Goal: Information Seeking & Learning: Learn about a topic

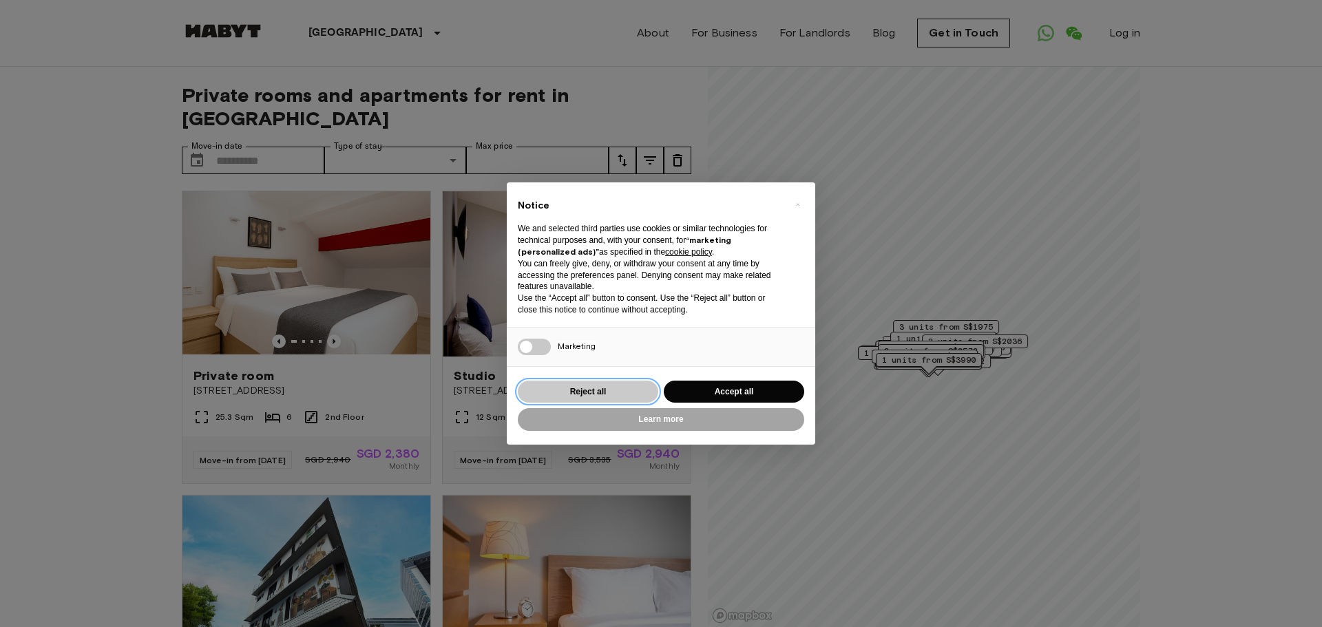
click at [628, 391] on button "Reject all" at bounding box center [588, 392] width 140 height 23
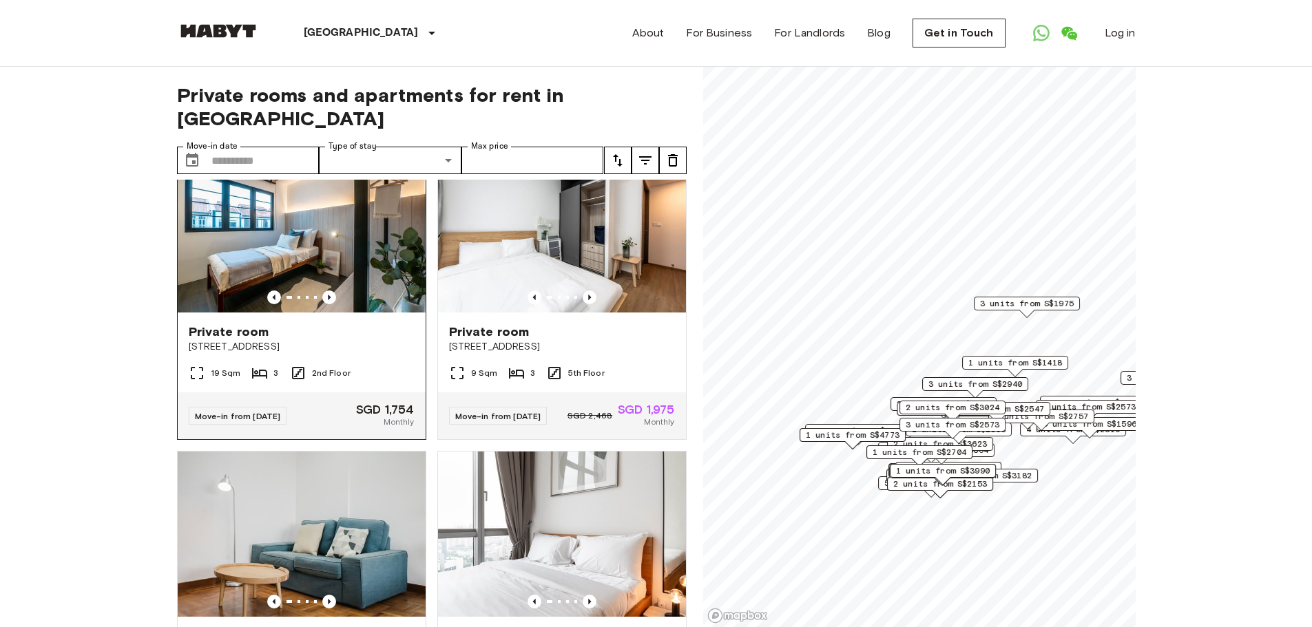
scroll to position [620, 0]
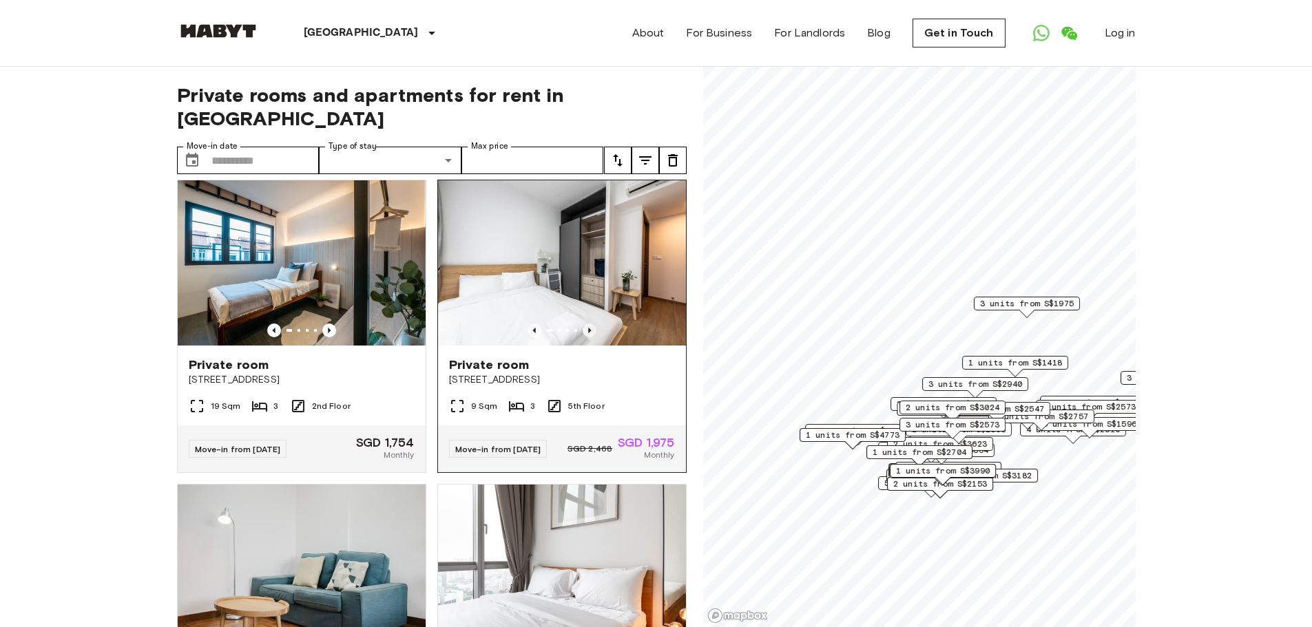
click at [582, 337] on icon "Previous image" at bounding box center [589, 331] width 14 height 14
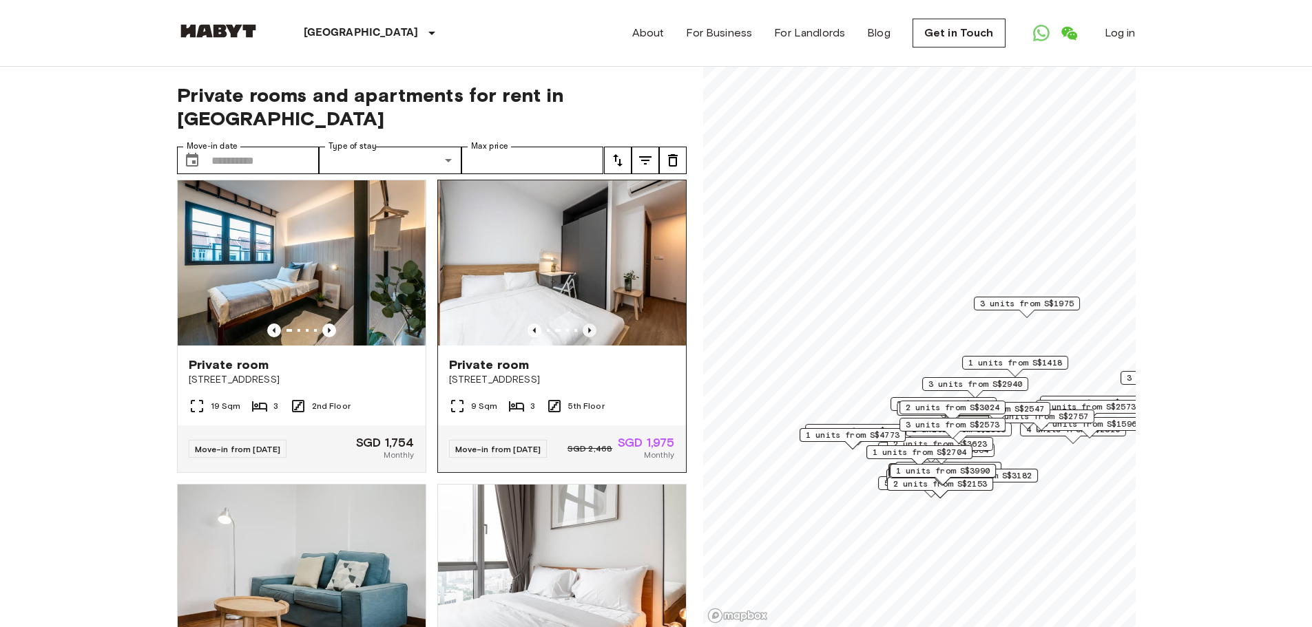
click at [588, 333] on icon "Previous image" at bounding box center [589, 331] width 3 height 6
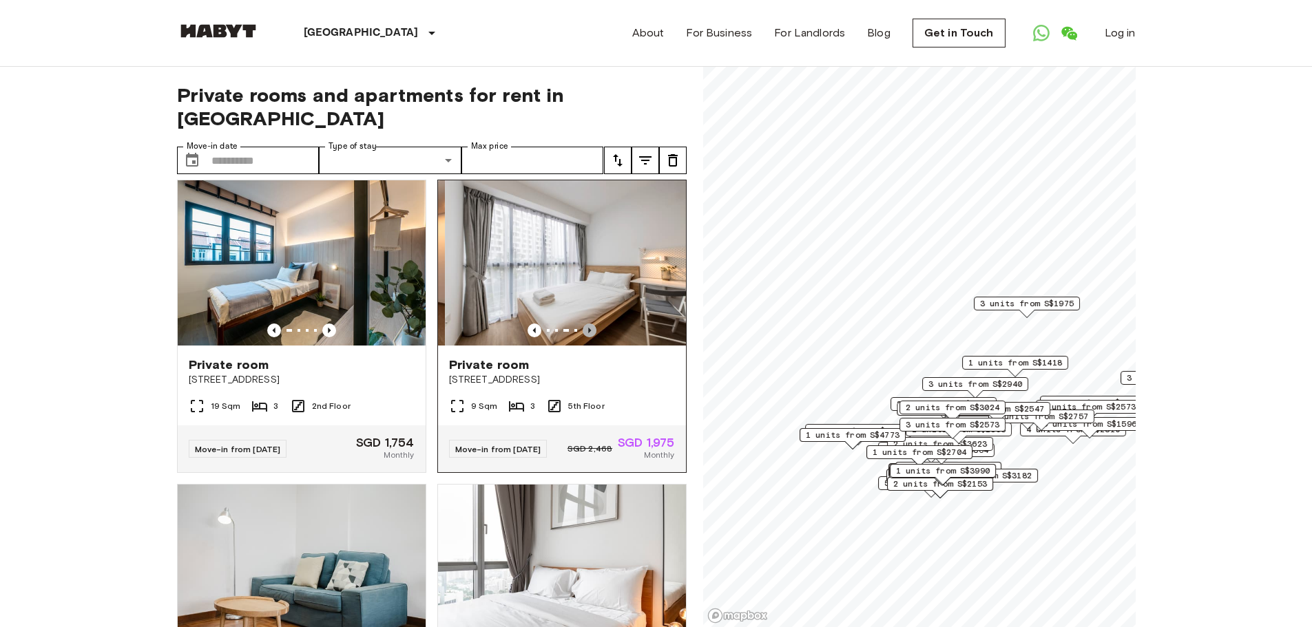
click at [588, 333] on icon "Previous image" at bounding box center [589, 331] width 3 height 6
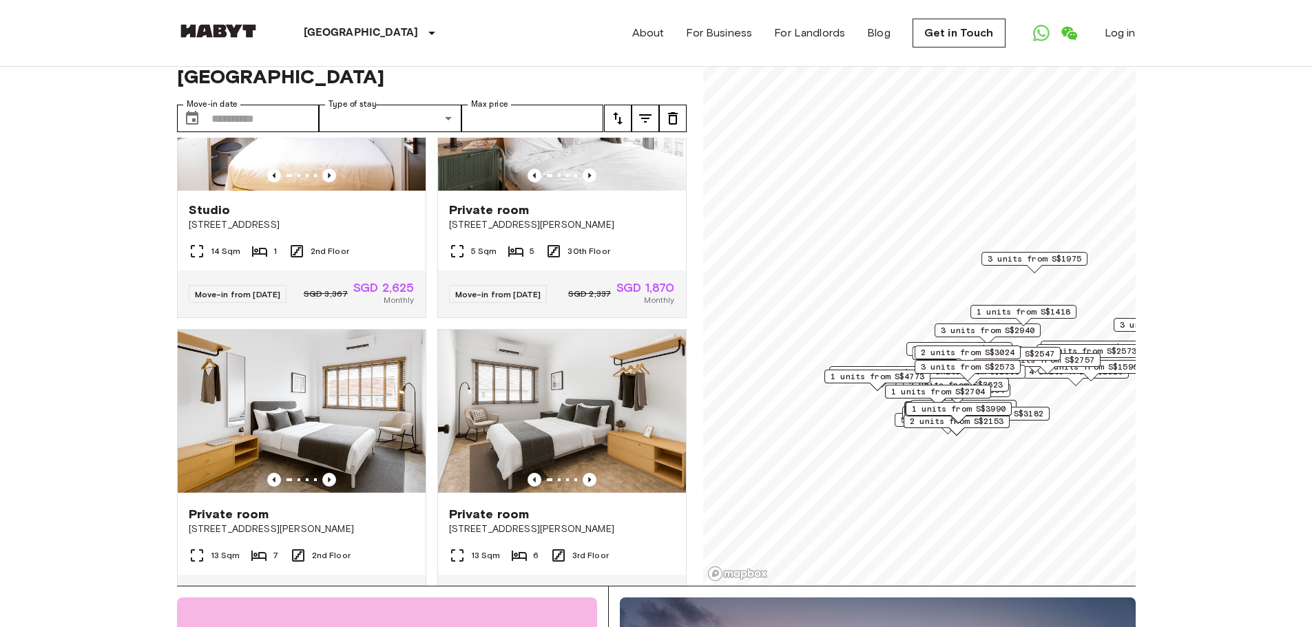
scroll to position [0, 0]
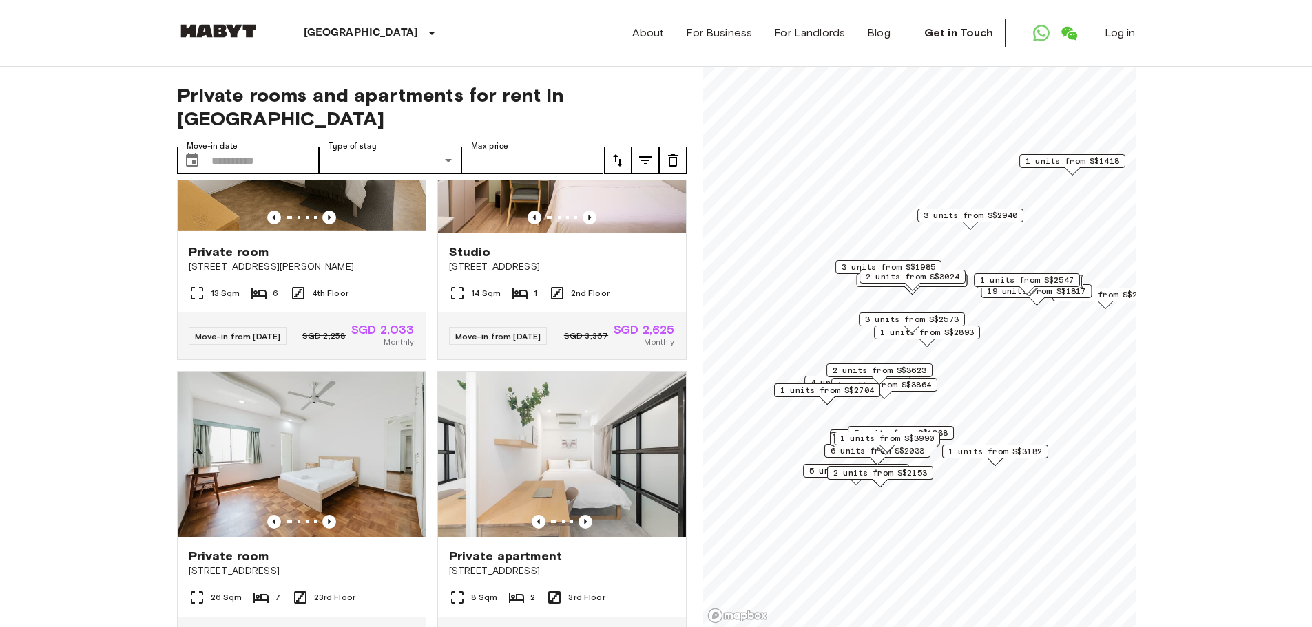
scroll to position [2526, 0]
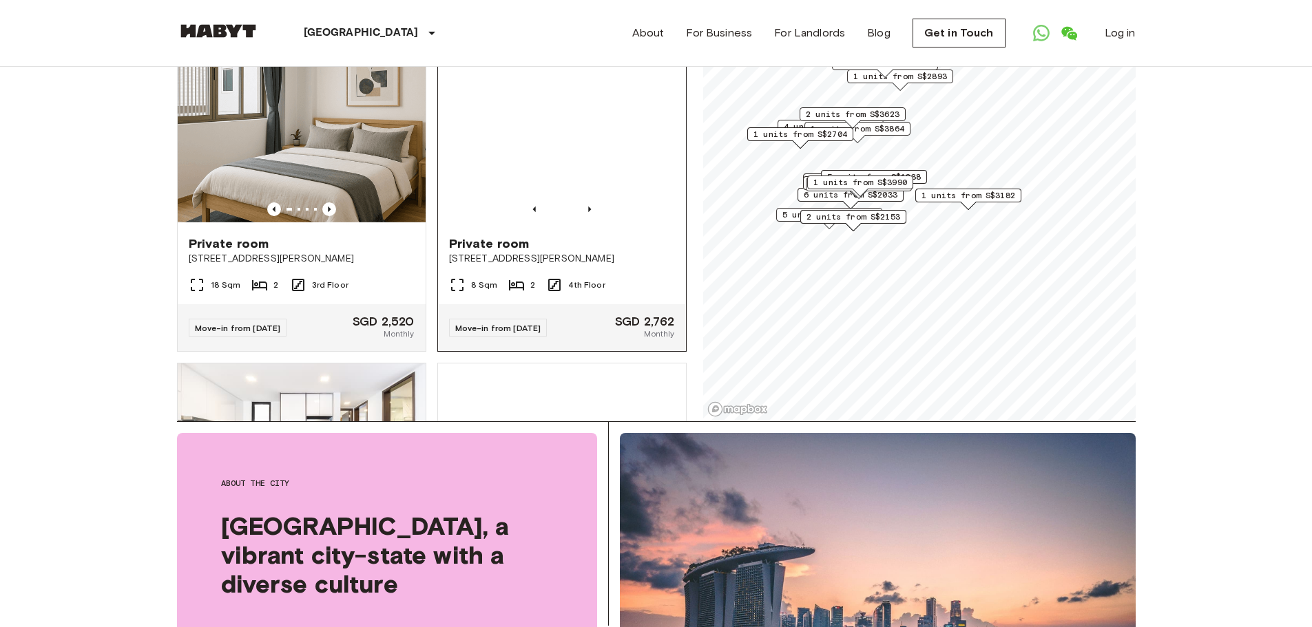
scroll to position [3765, 0]
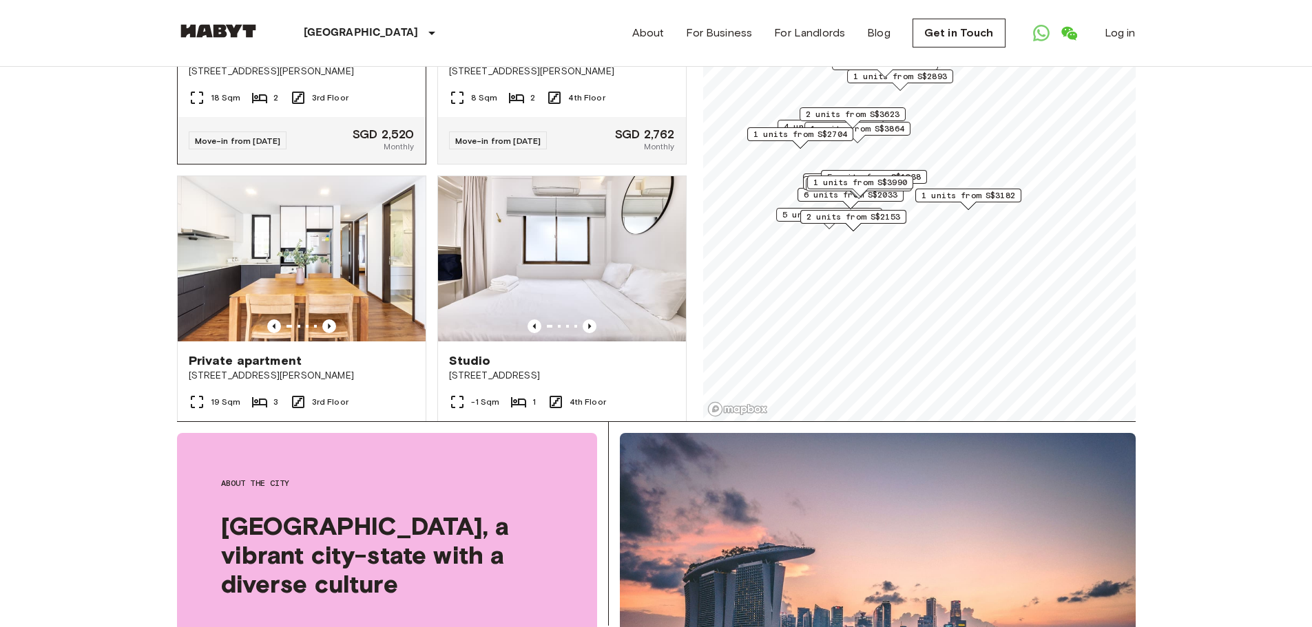
click at [287, 78] on span "[STREET_ADDRESS][PERSON_NAME]" at bounding box center [302, 72] width 226 height 14
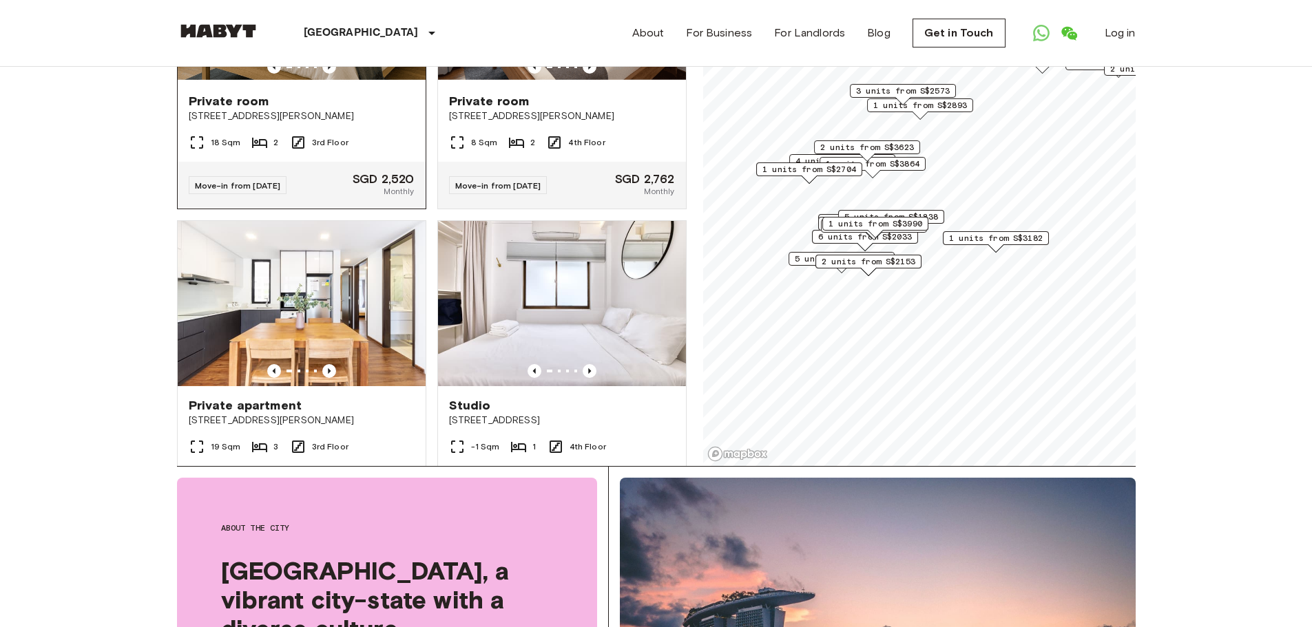
scroll to position [138, 0]
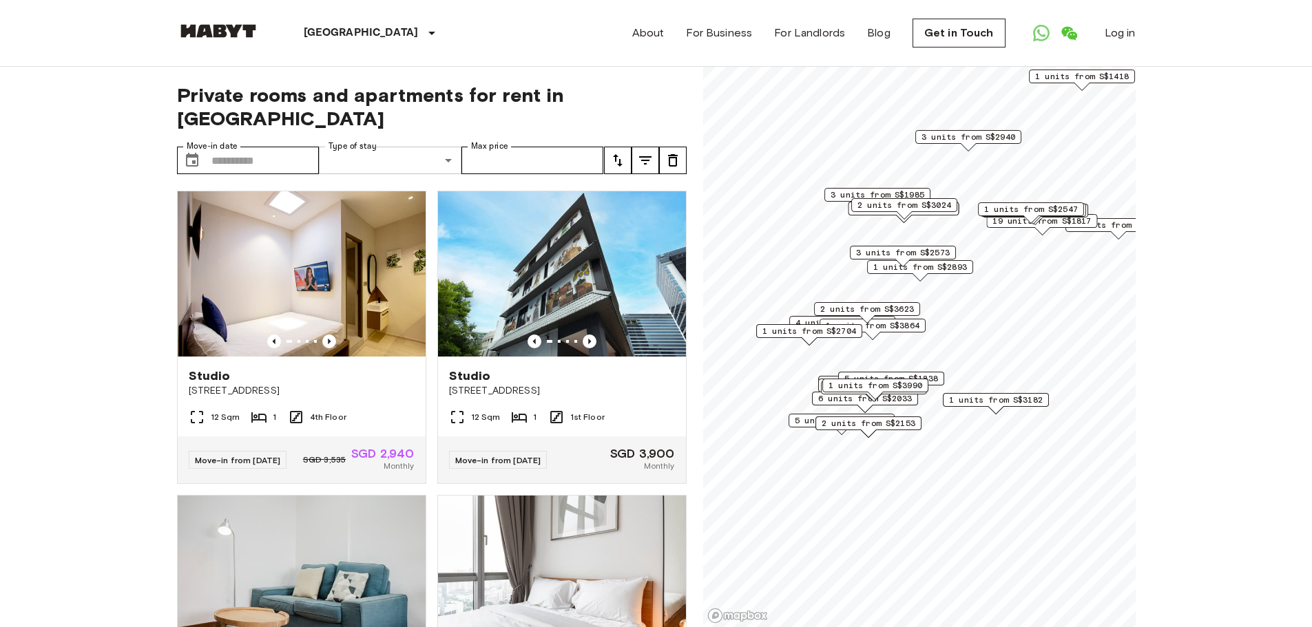
click at [383, 145] on div "Private rooms and apartments for rent in [GEOGRAPHIC_DATA] Move-in date ​ Move-…" at bounding box center [432, 347] width 510 height 561
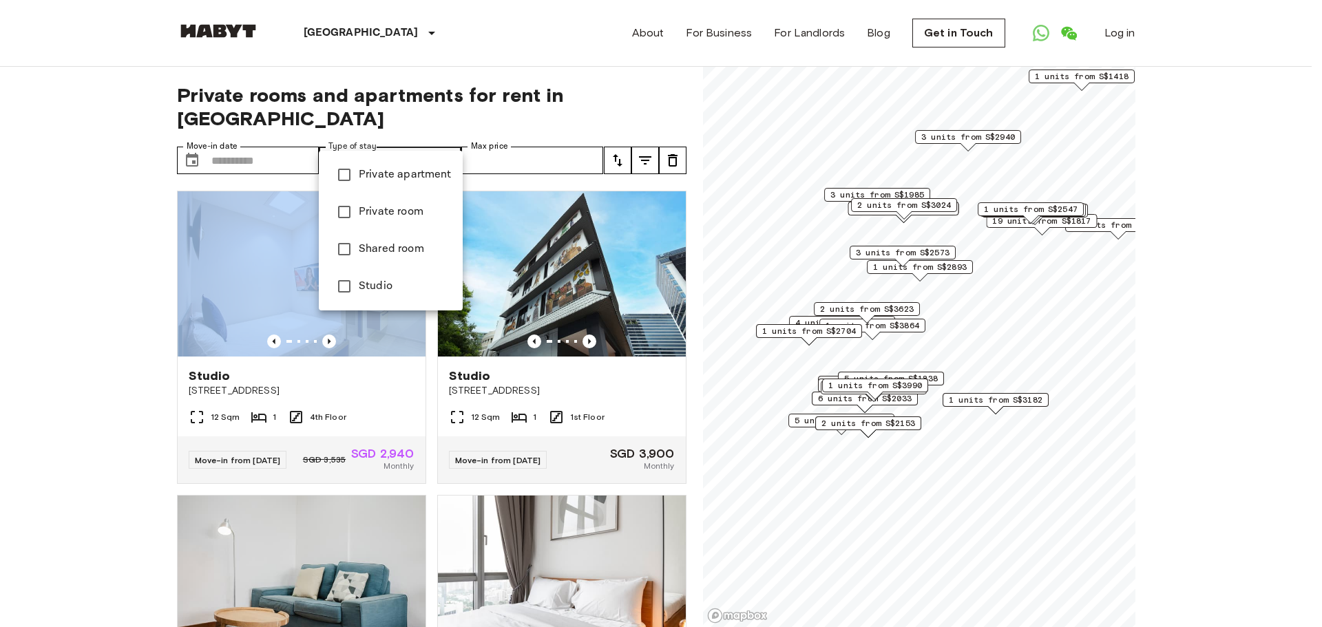
click at [372, 177] on span "Private apartment" at bounding box center [405, 175] width 93 height 17
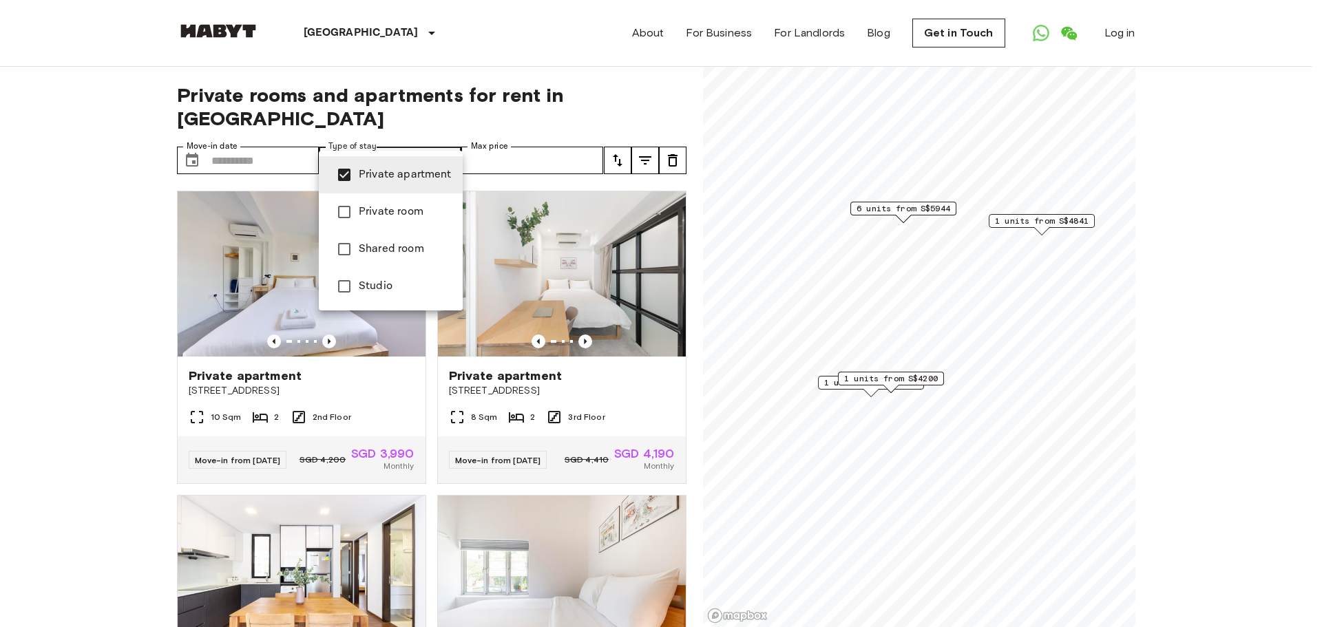
click at [377, 288] on span "Studio" at bounding box center [405, 286] width 93 height 17
type input "**********"
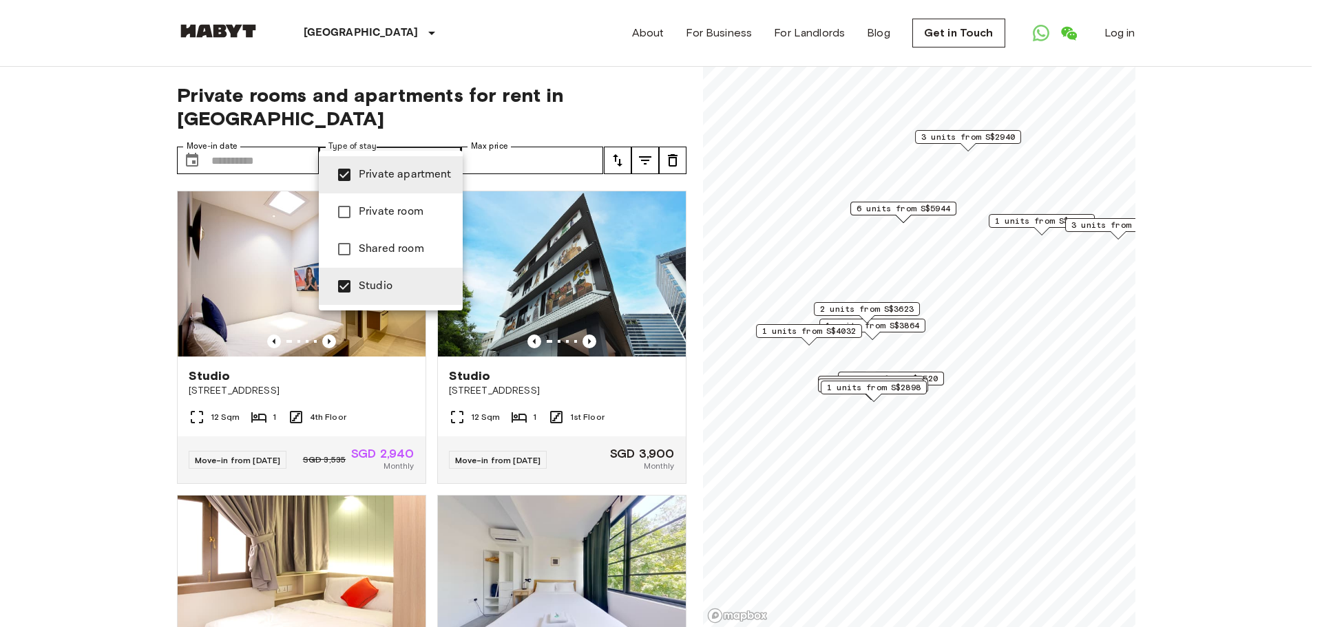
click at [70, 269] on div at bounding box center [661, 313] width 1322 height 627
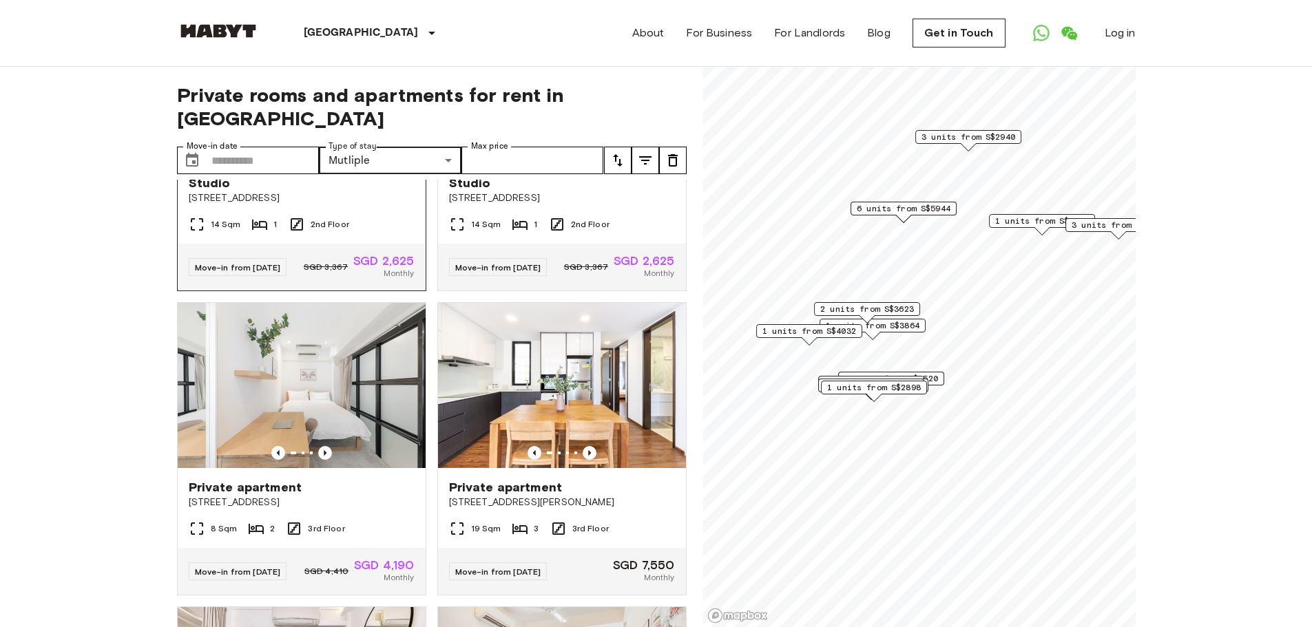
scroll to position [826, 0]
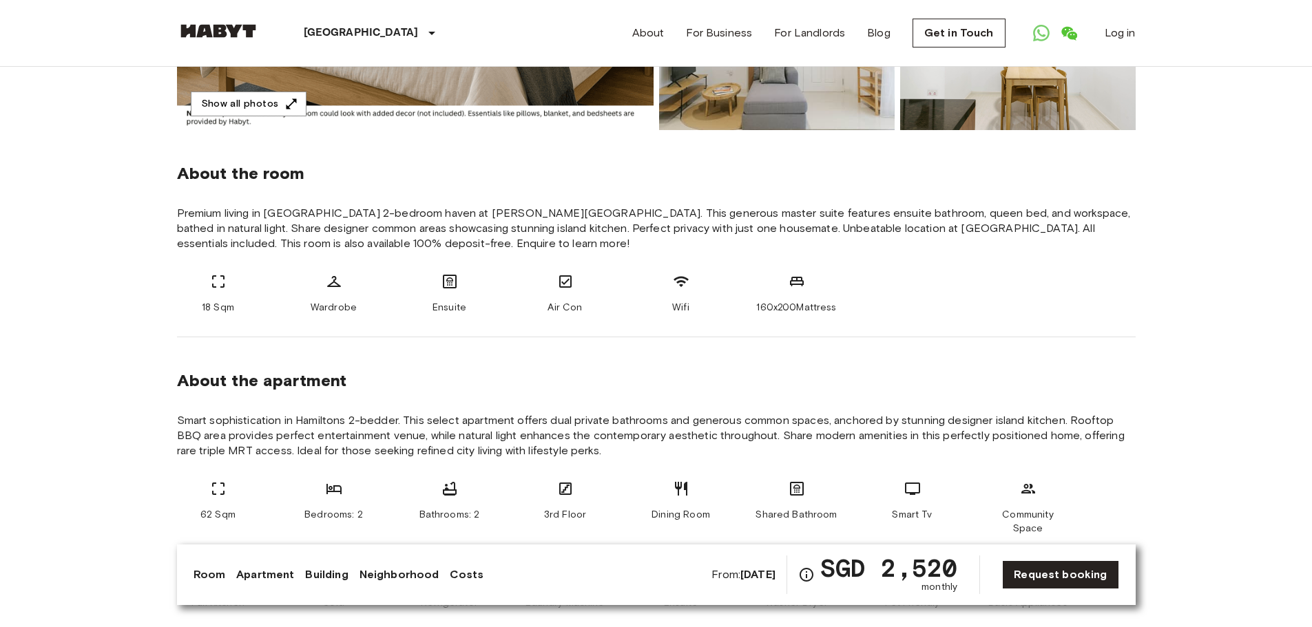
click at [337, 484] on icon at bounding box center [334, 489] width 17 height 17
click at [520, 384] on div "About the apartment" at bounding box center [656, 380] width 958 height 21
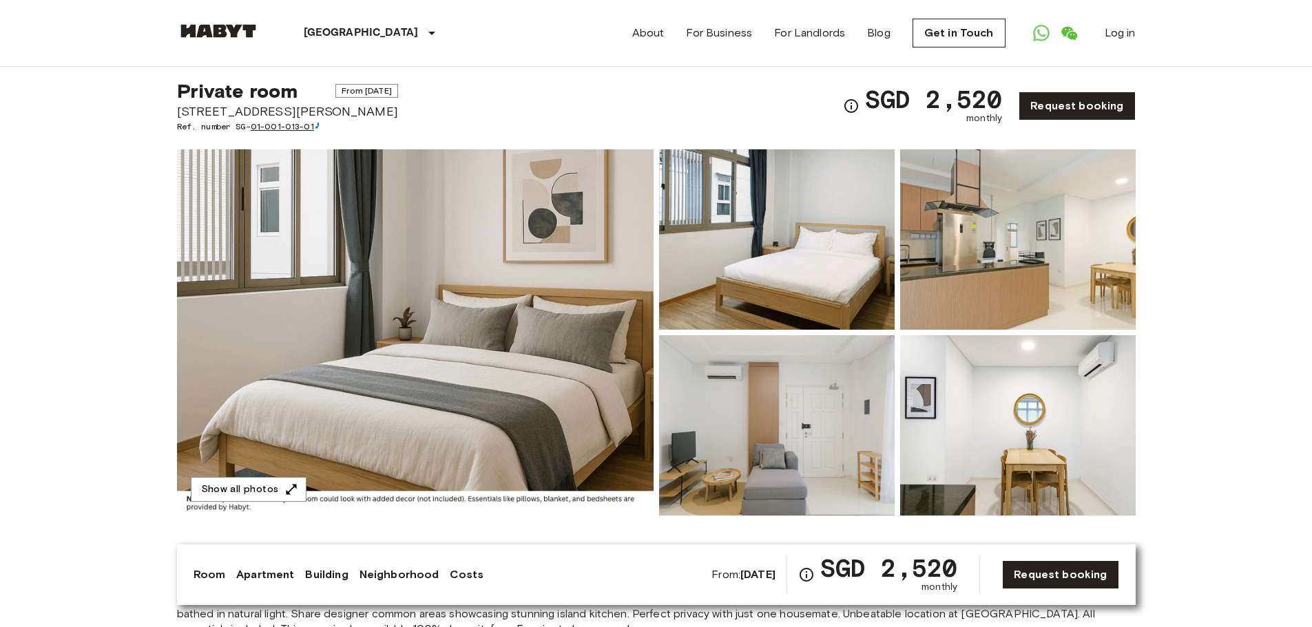
scroll to position [0, 0]
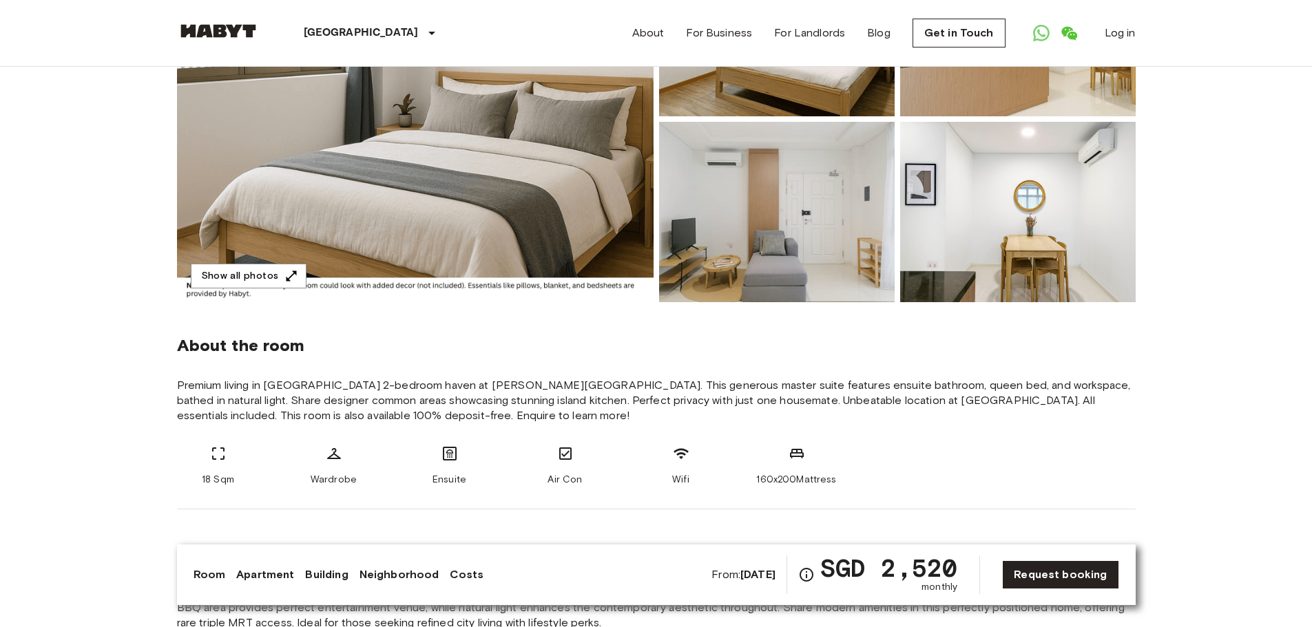
scroll to position [551, 0]
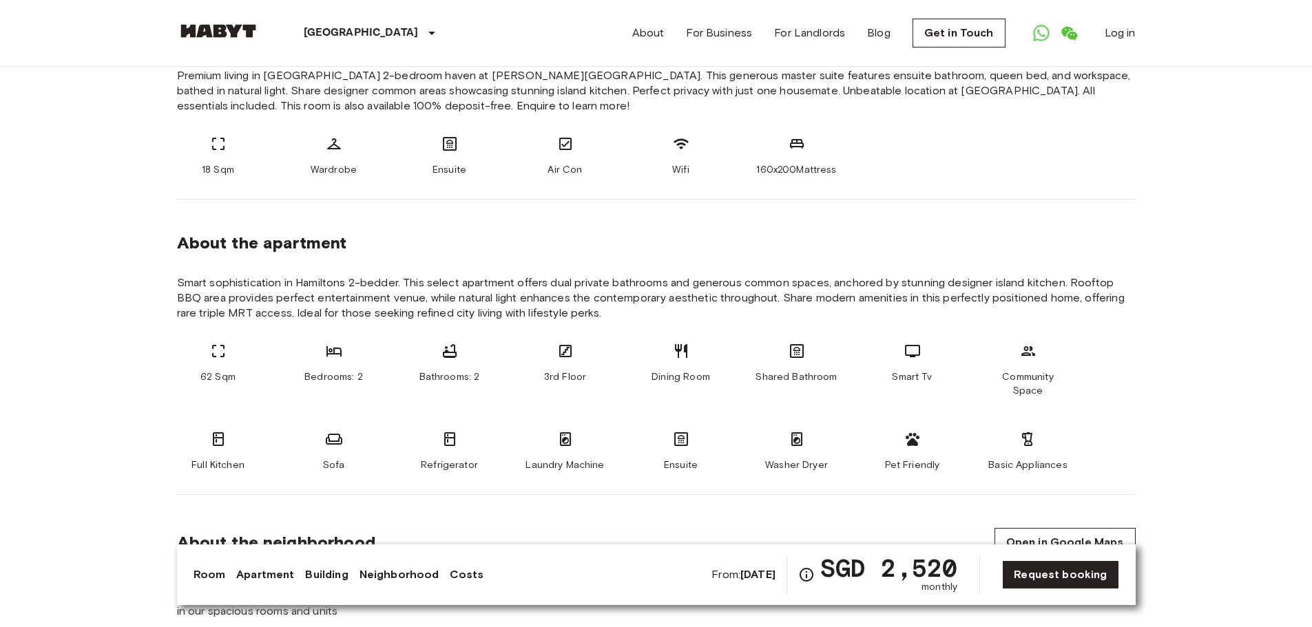
click at [275, 368] on div "62 Sqm Bedrooms: 2 Bathrooms: 2 3rd Floor Dining Room Shared Bathroom Smart Tv …" at bounding box center [656, 407] width 958 height 129
